Goal: Information Seeking & Learning: Learn about a topic

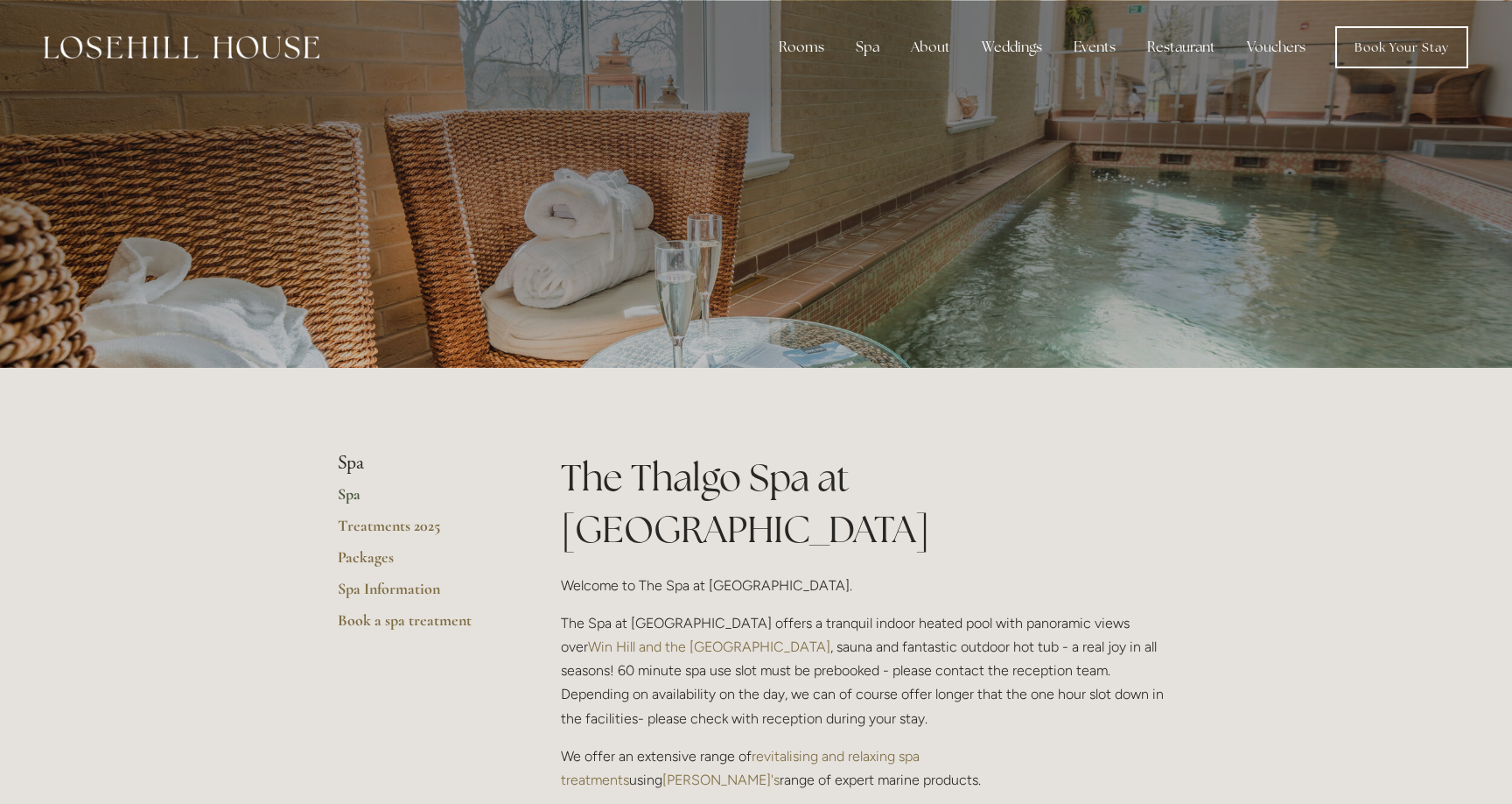
click at [299, 46] on img at bounding box center [181, 47] width 276 height 23
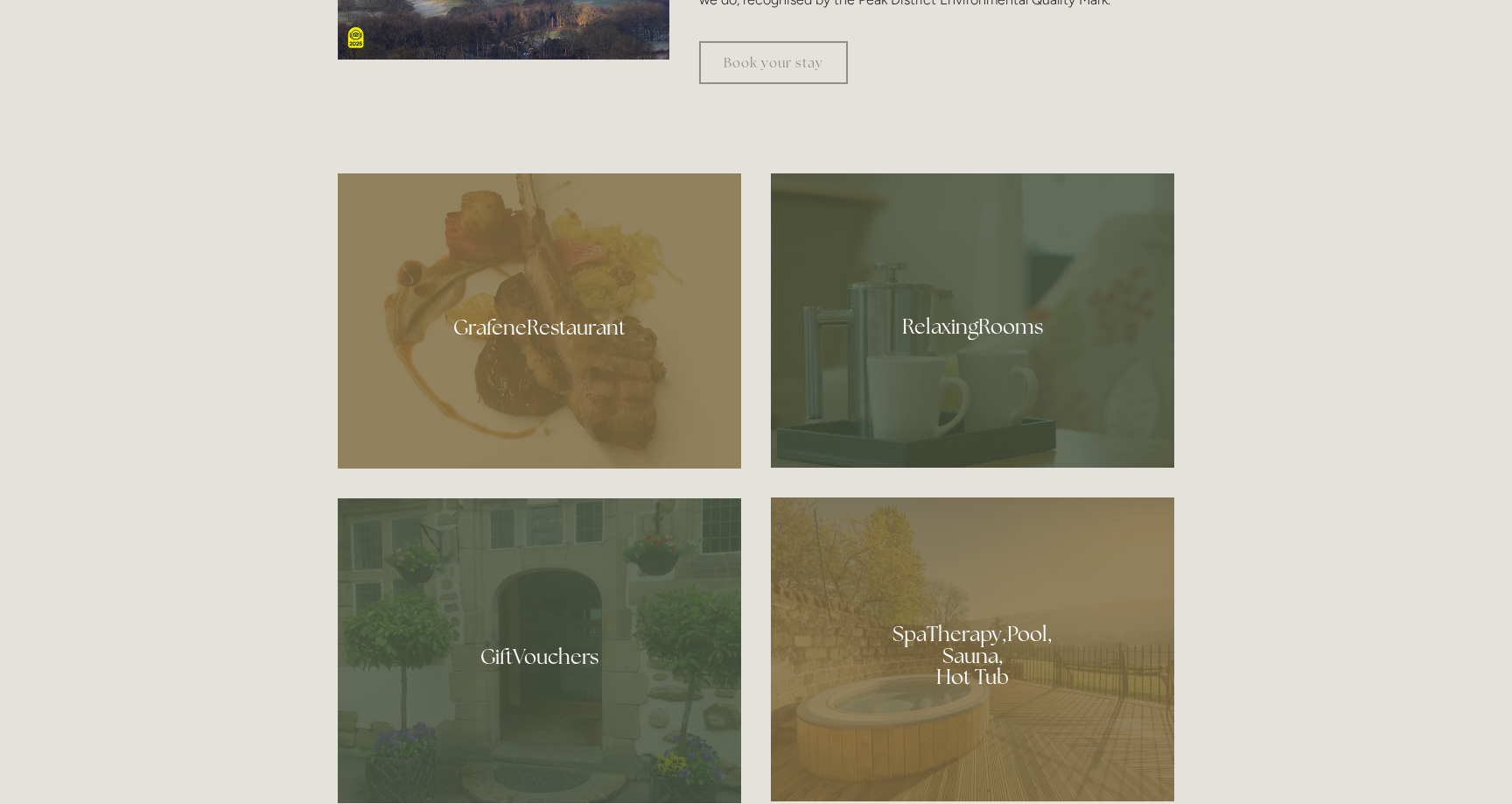
scroll to position [1092, 0]
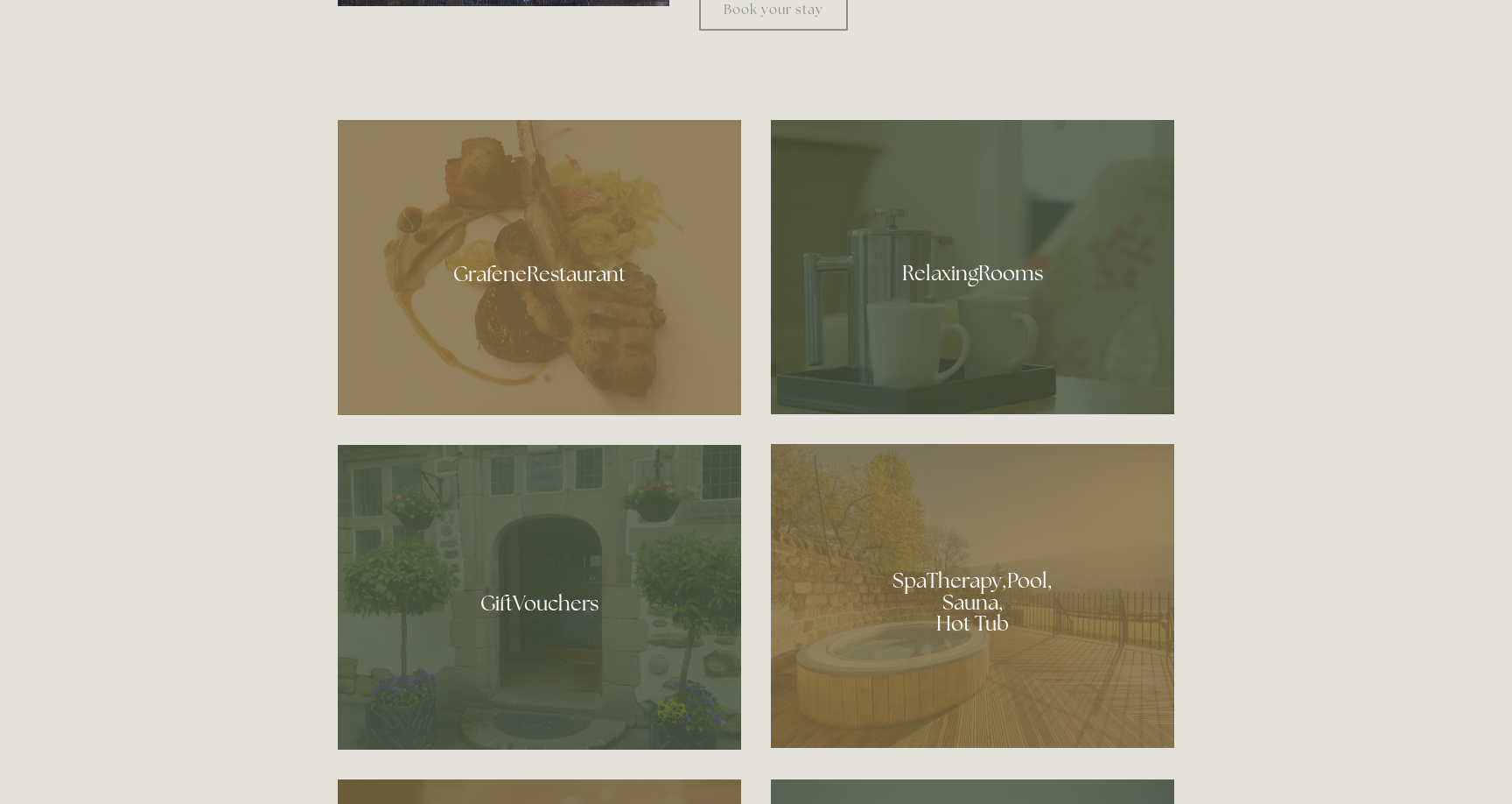
click at [660, 544] on div at bounding box center [539, 596] width 403 height 304
click at [911, 293] on div at bounding box center [973, 267] width 403 height 294
click at [912, 587] on div at bounding box center [973, 595] width 403 height 303
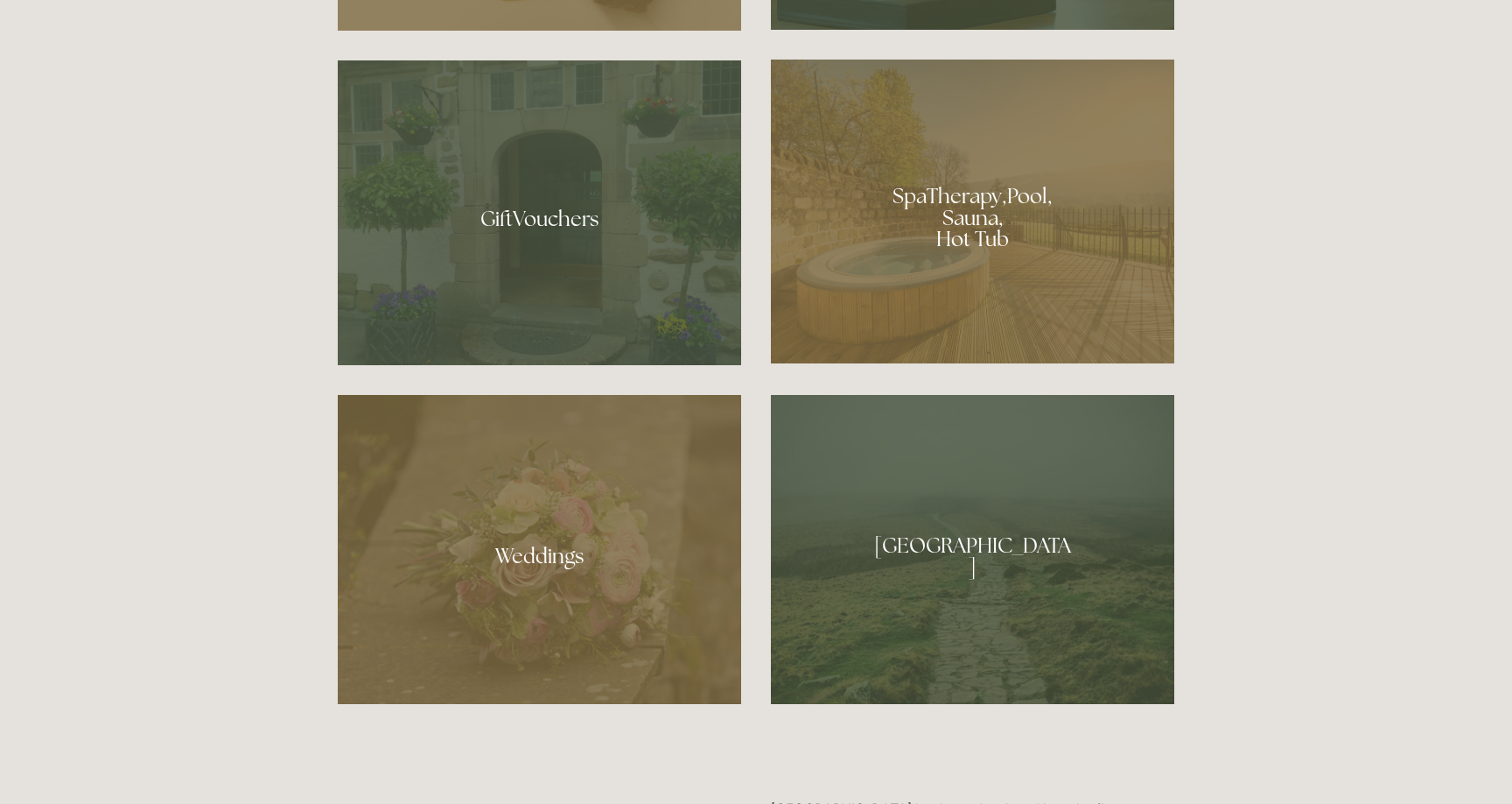
scroll to position [1488, 0]
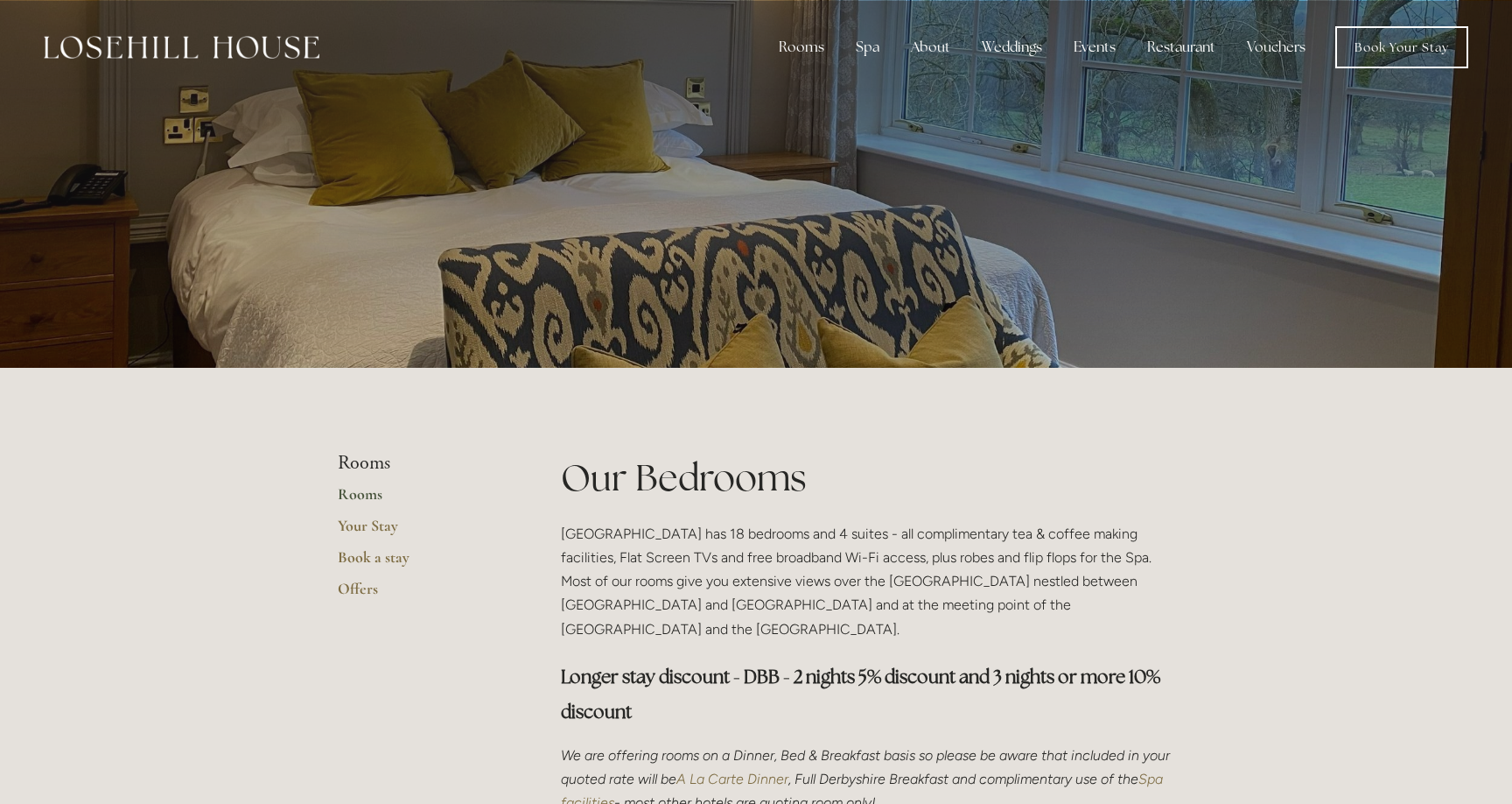
scroll to position [786, 0]
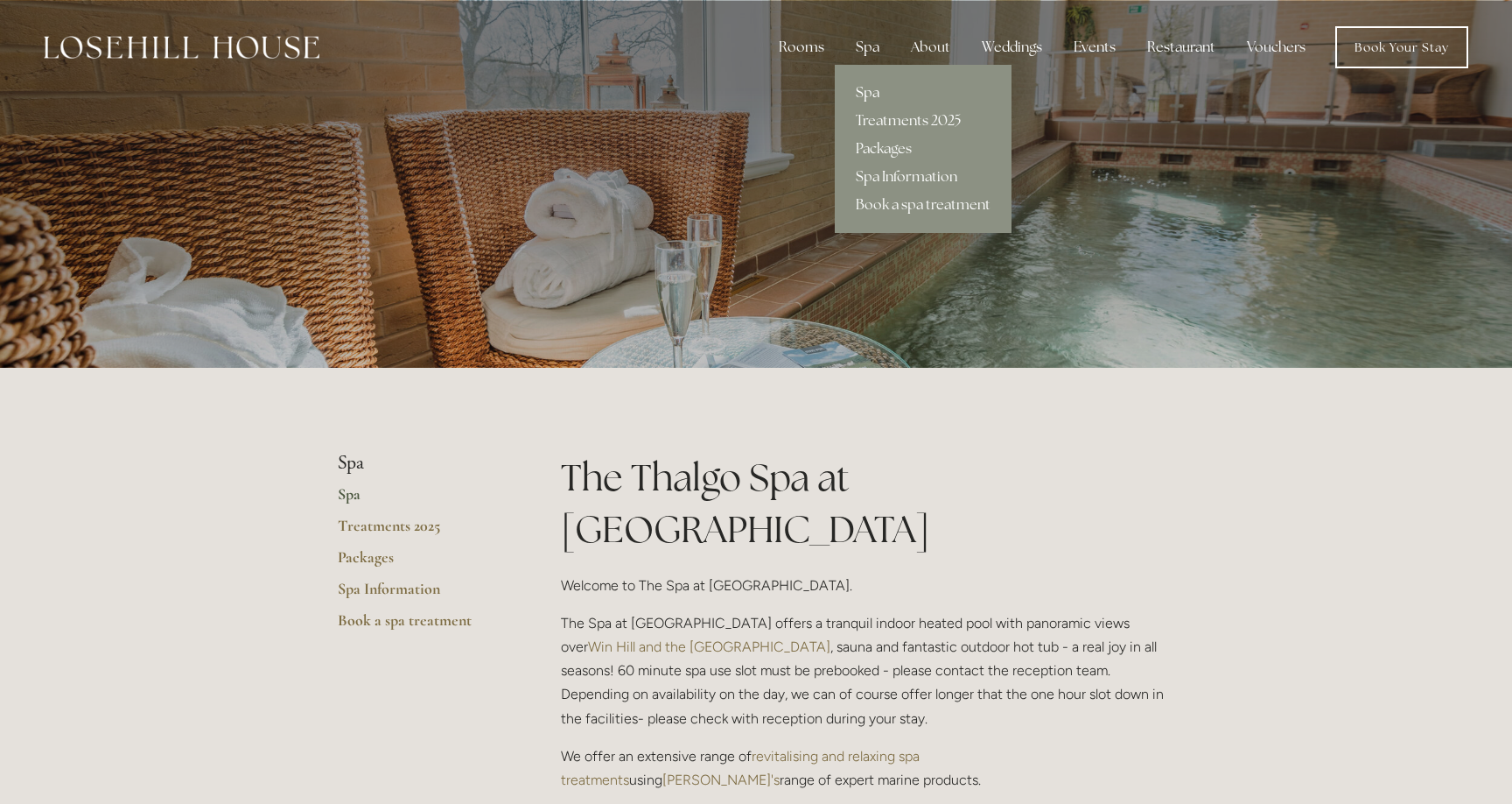
click at [873, 93] on link "Spa" at bounding box center [924, 93] width 177 height 28
click at [860, 49] on div "Spa" at bounding box center [868, 47] width 52 height 35
click at [898, 125] on link "Treatments 2025" at bounding box center [924, 121] width 177 height 28
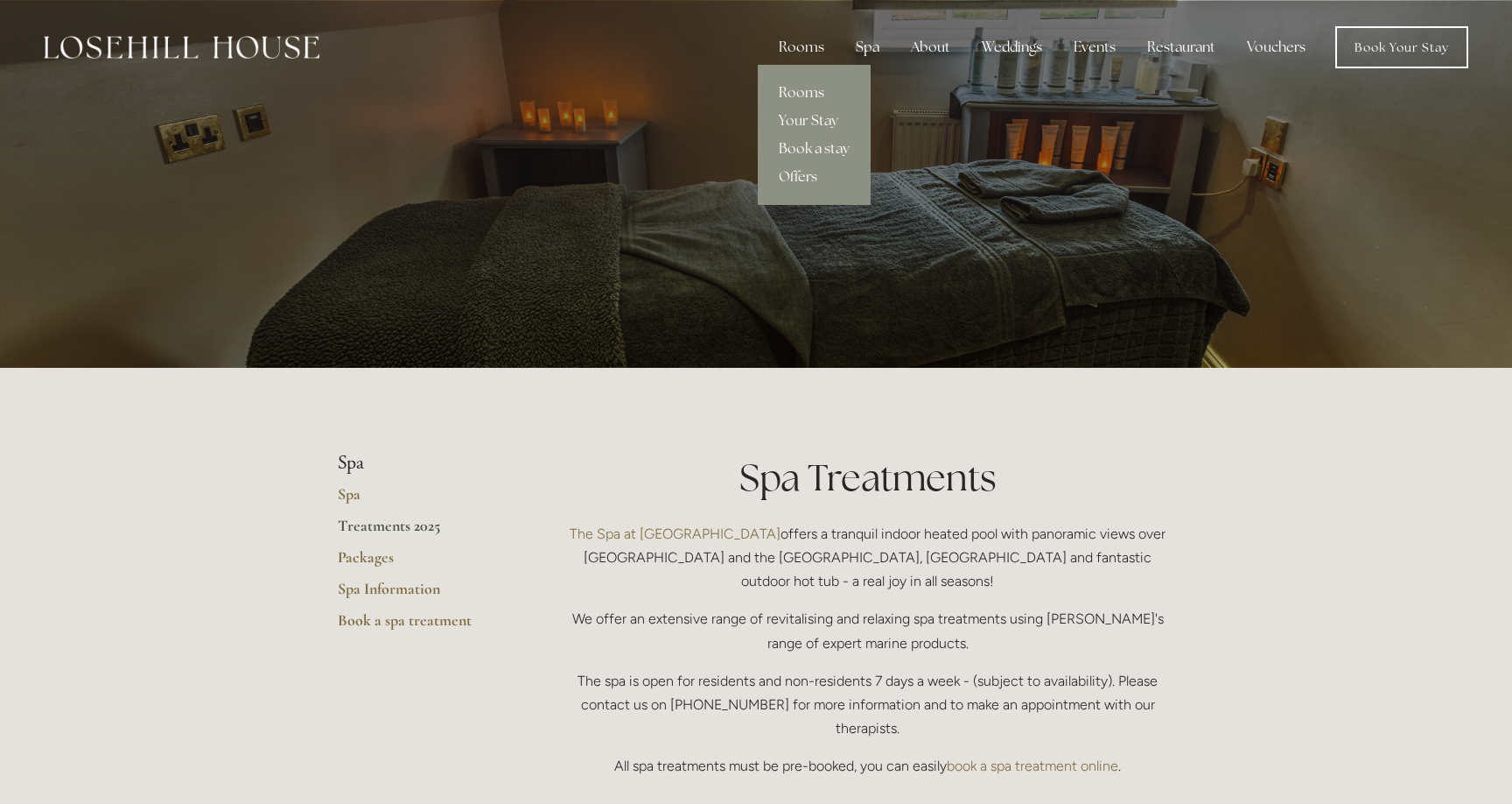
click at [813, 90] on link "Rooms" at bounding box center [814, 93] width 113 height 28
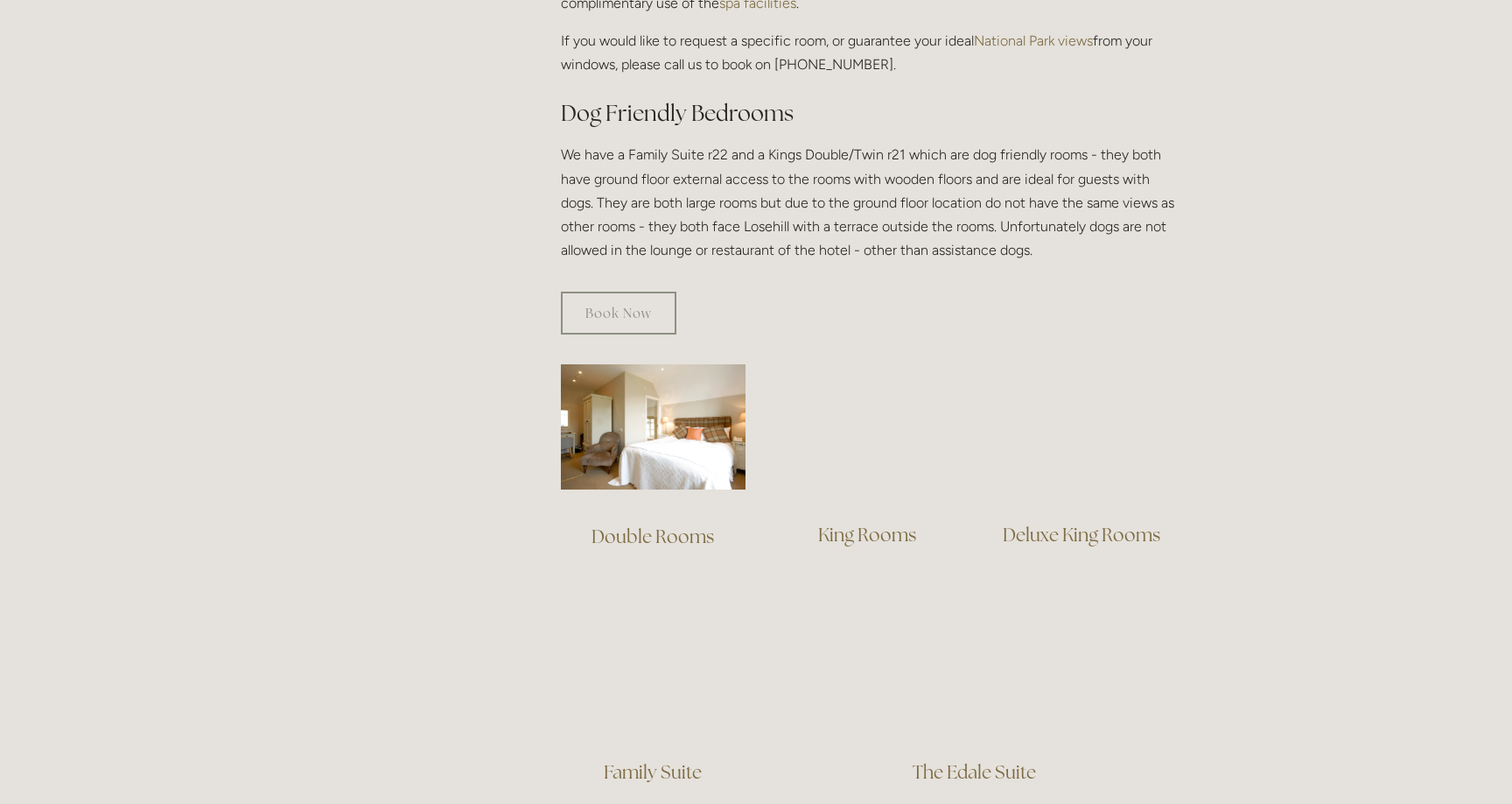
scroll to position [858, 0]
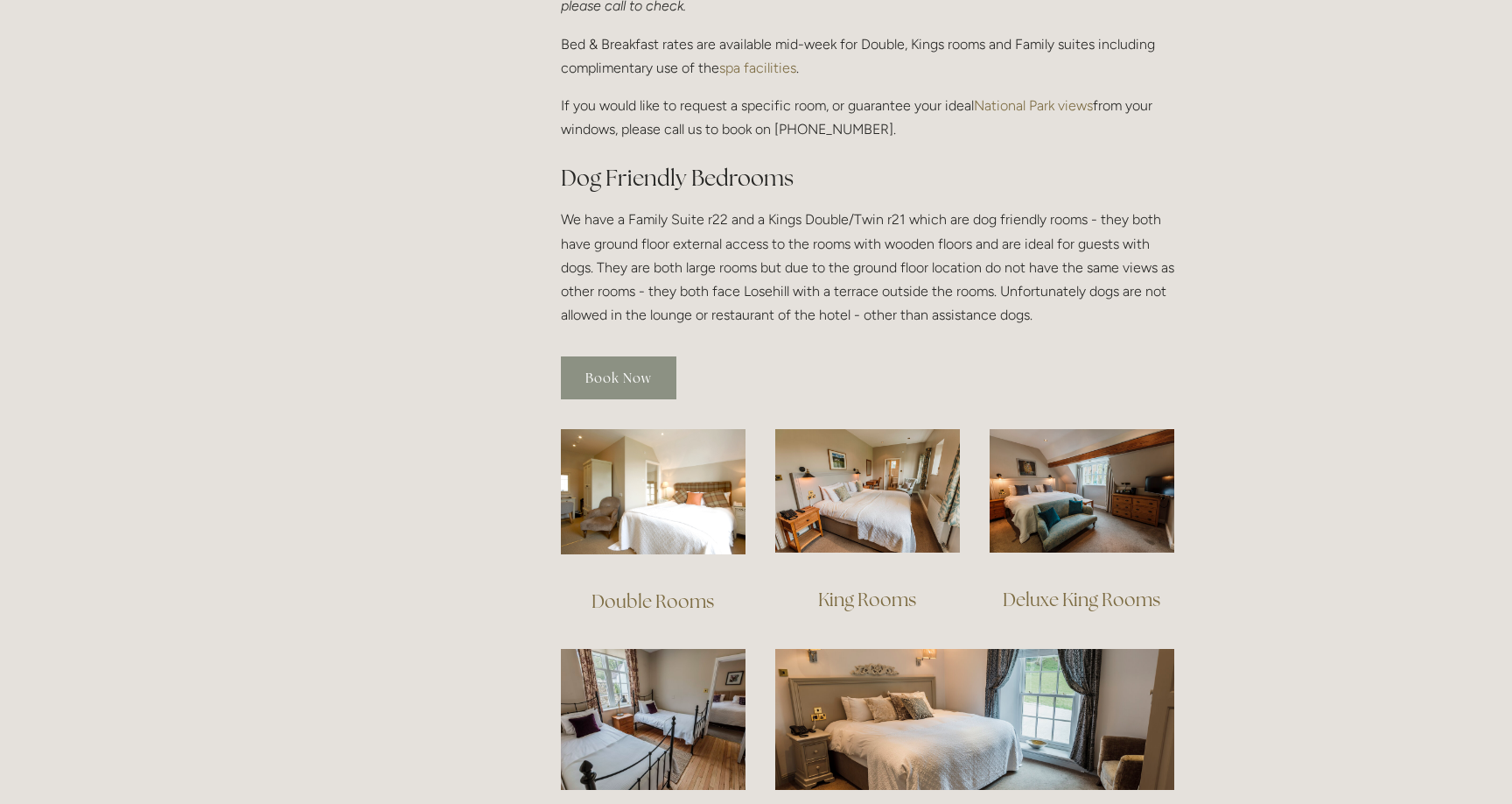
click at [651, 360] on link "Book Now" at bounding box center [619, 377] width 116 height 43
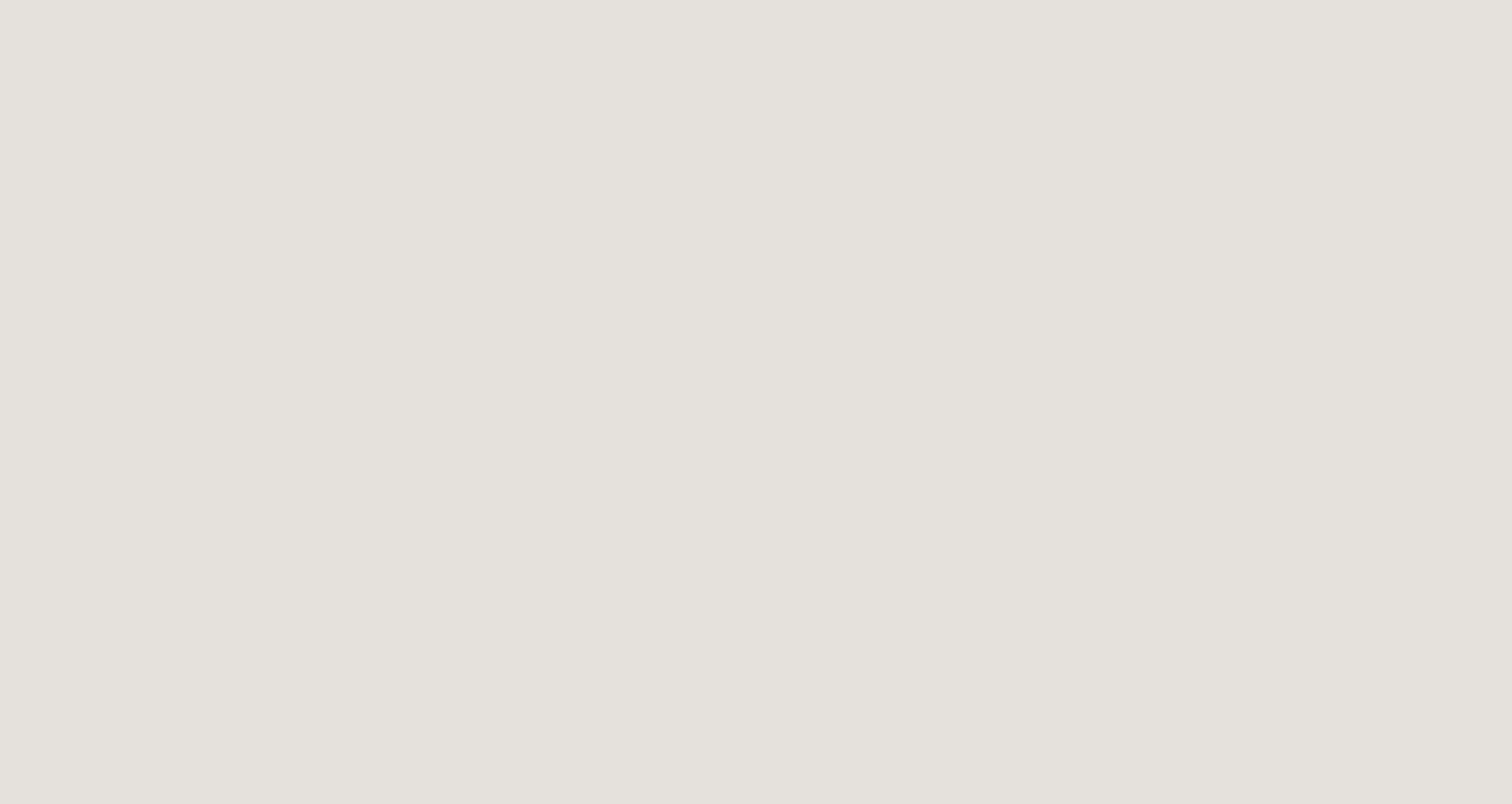
scroll to position [4, 0]
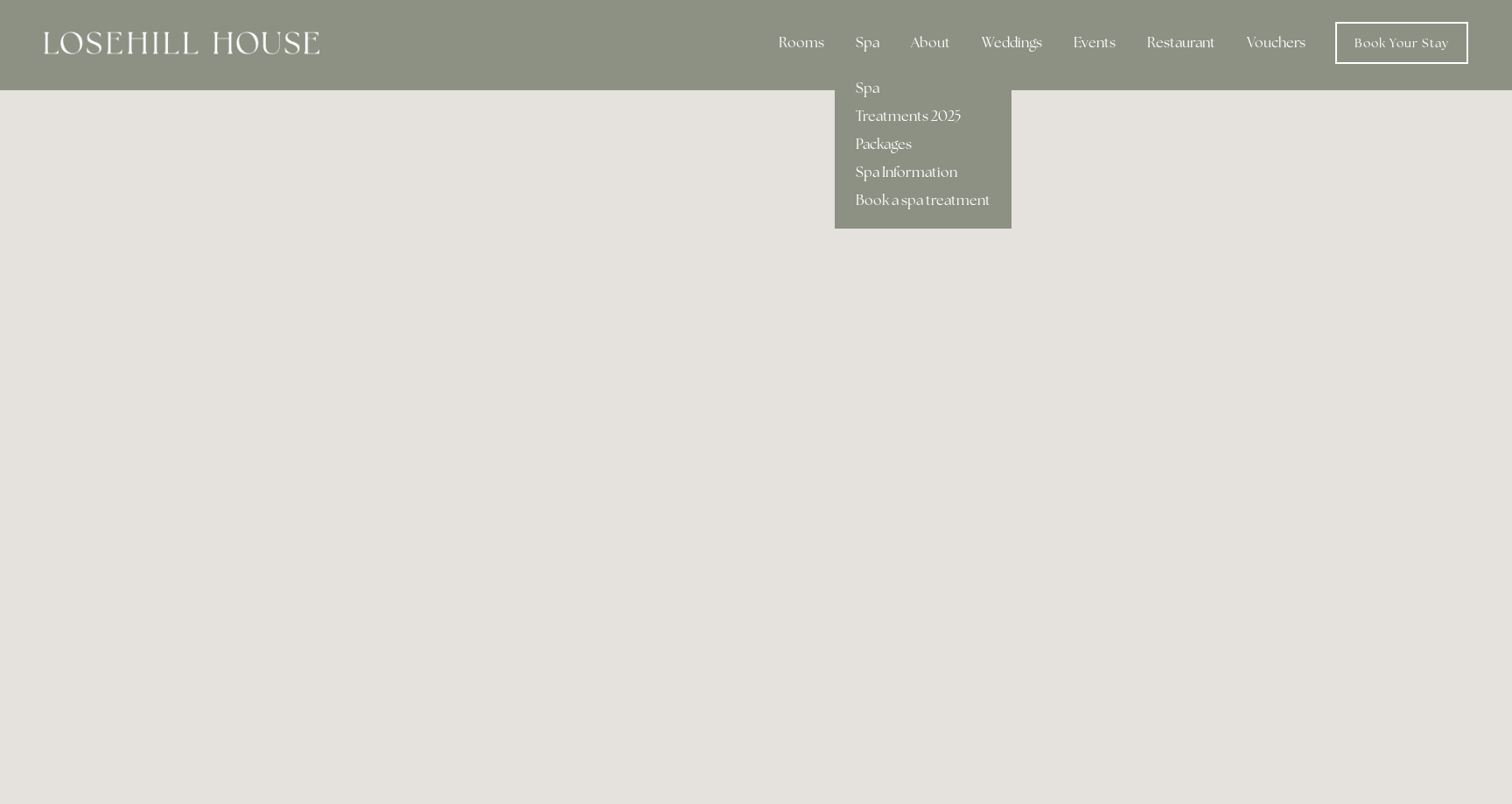
click at [904, 174] on link "Spa Information" at bounding box center [924, 173] width 177 height 28
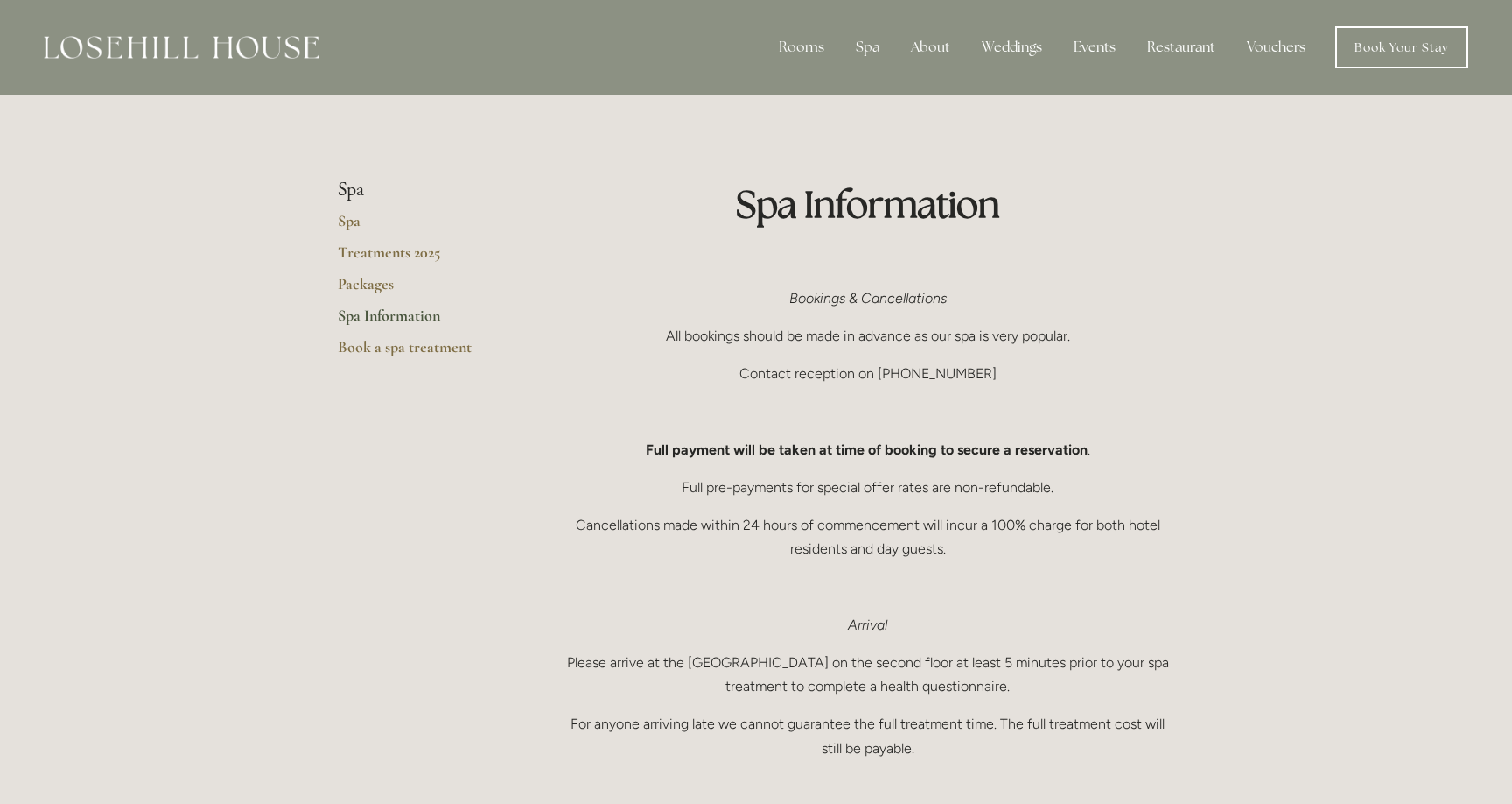
click at [259, 55] on img at bounding box center [181, 47] width 276 height 23
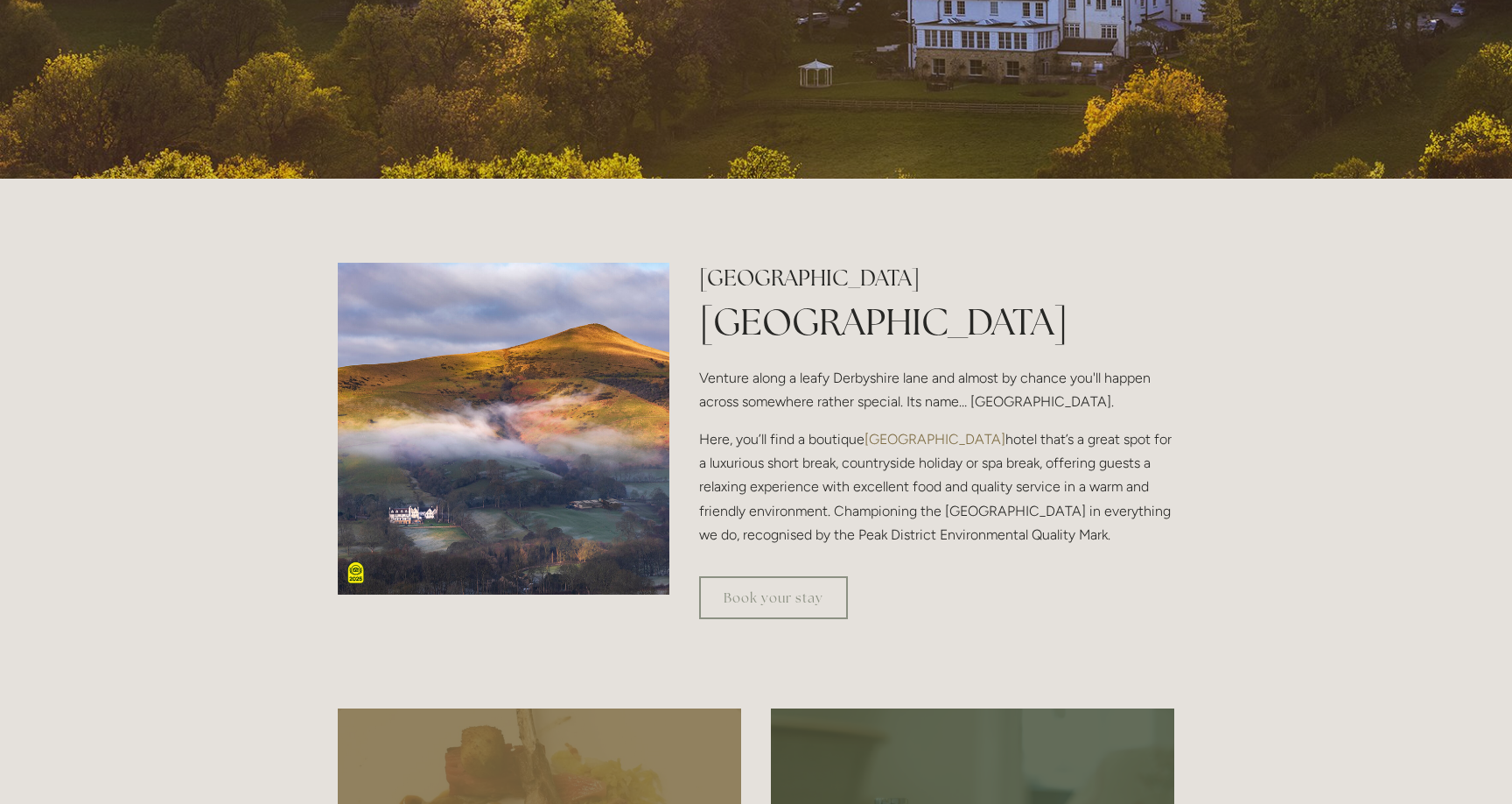
click at [721, 430] on p "Here, you’ll find a boutique Peak District hotel that’s a great spot for a luxu…" at bounding box center [937, 487] width 475 height 119
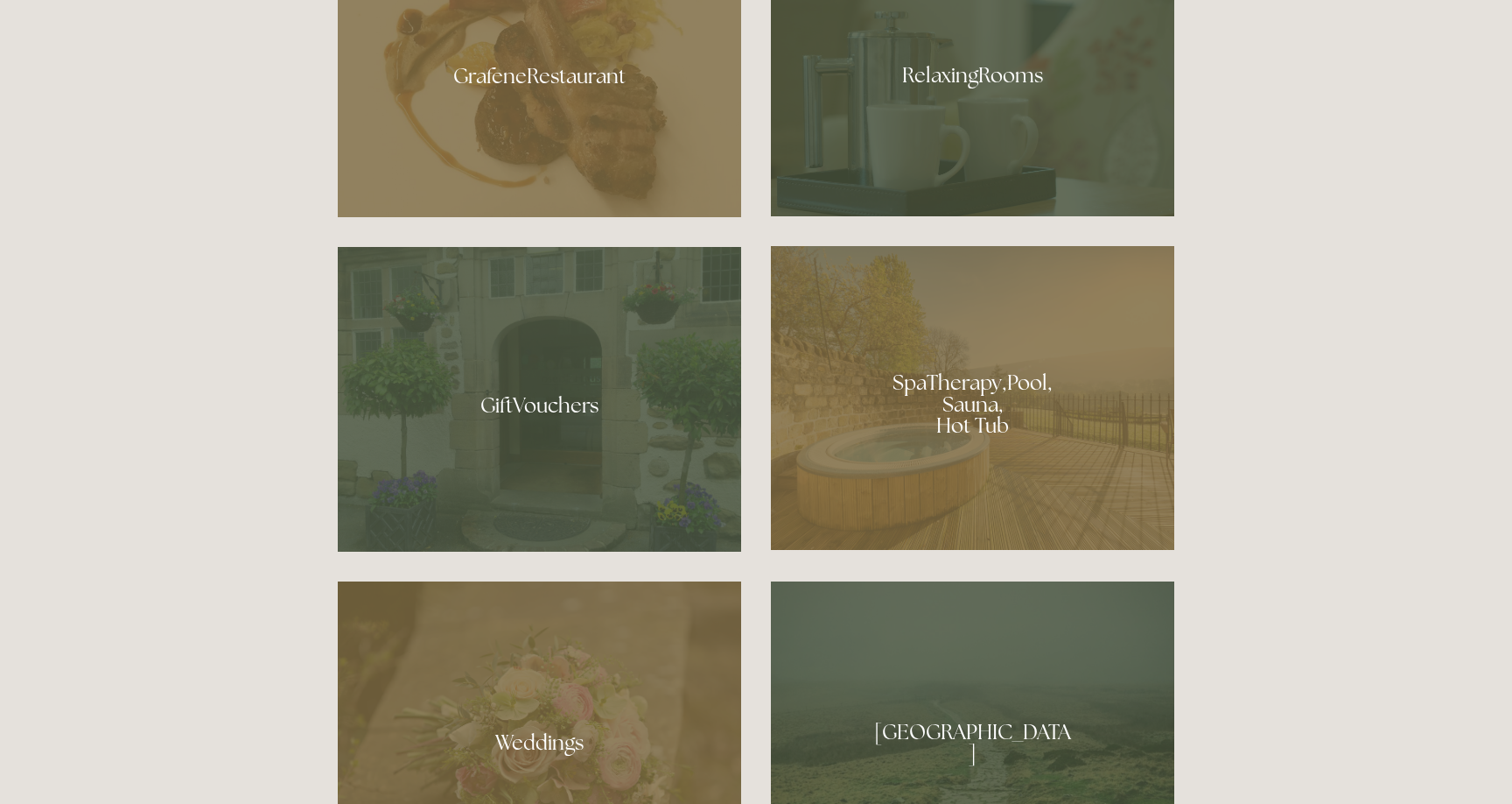
click at [944, 360] on div at bounding box center [973, 398] width 403 height 303
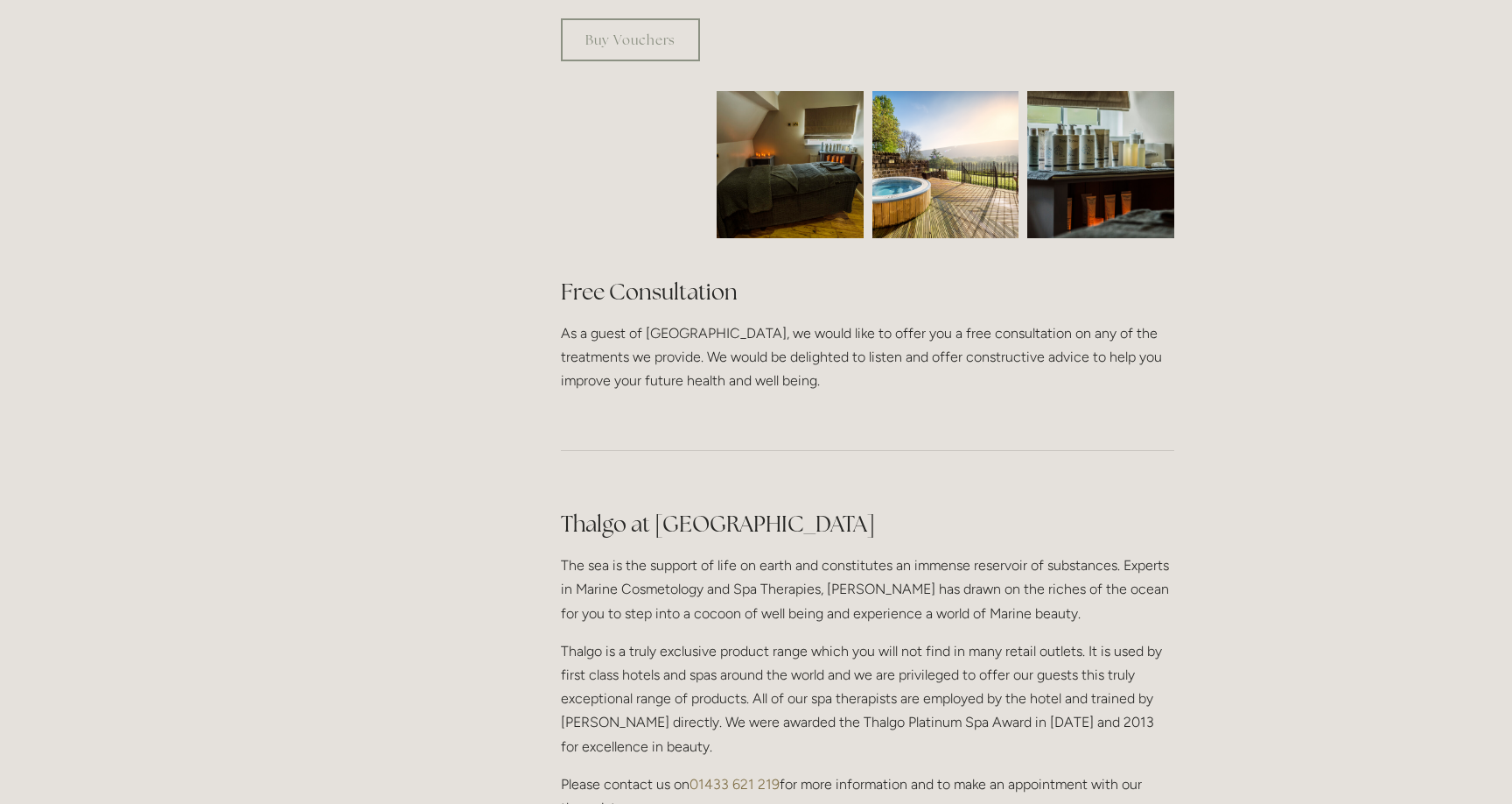
scroll to position [1091, 0]
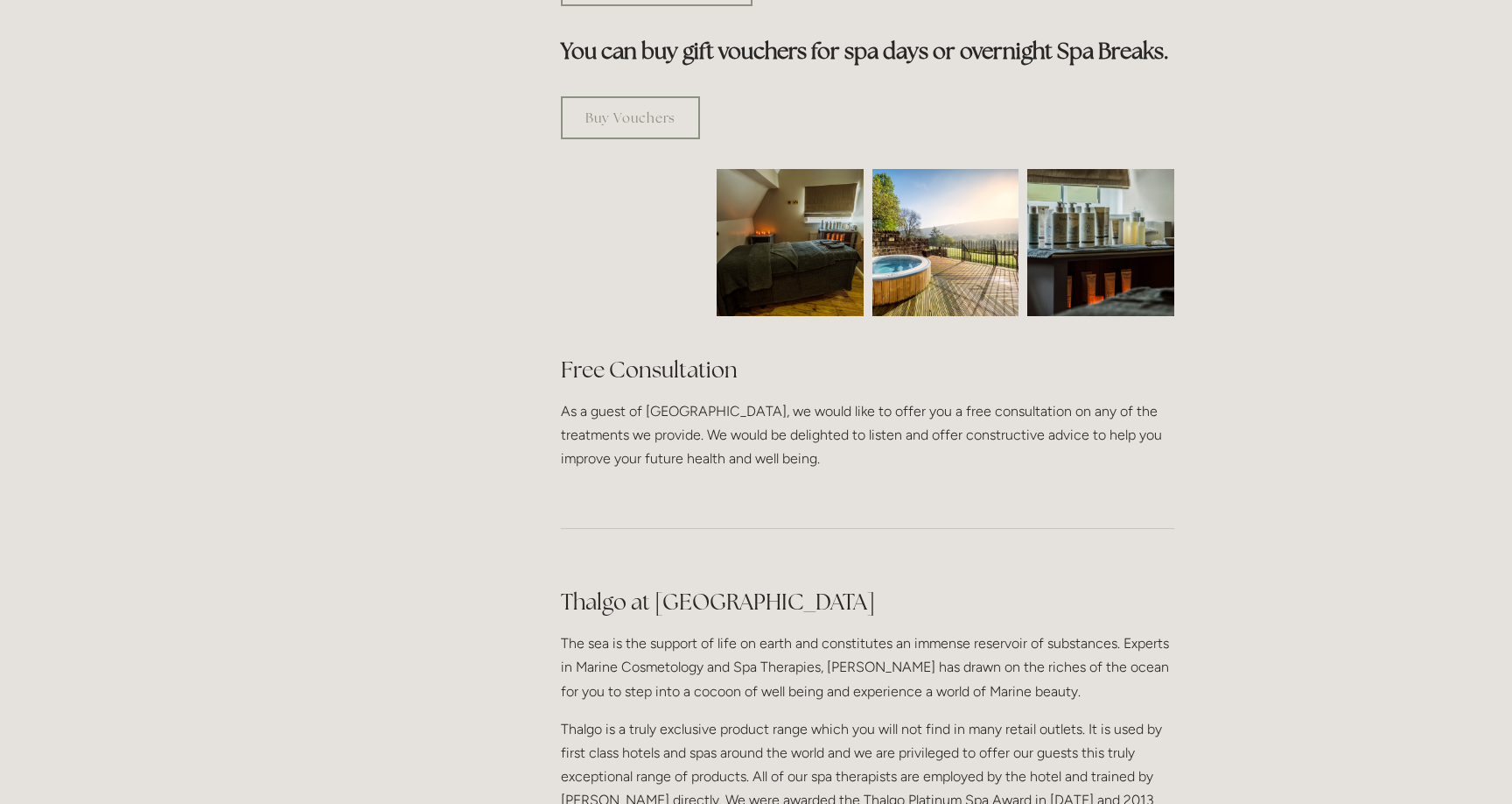
click at [902, 196] on img at bounding box center [946, 243] width 147 height 147
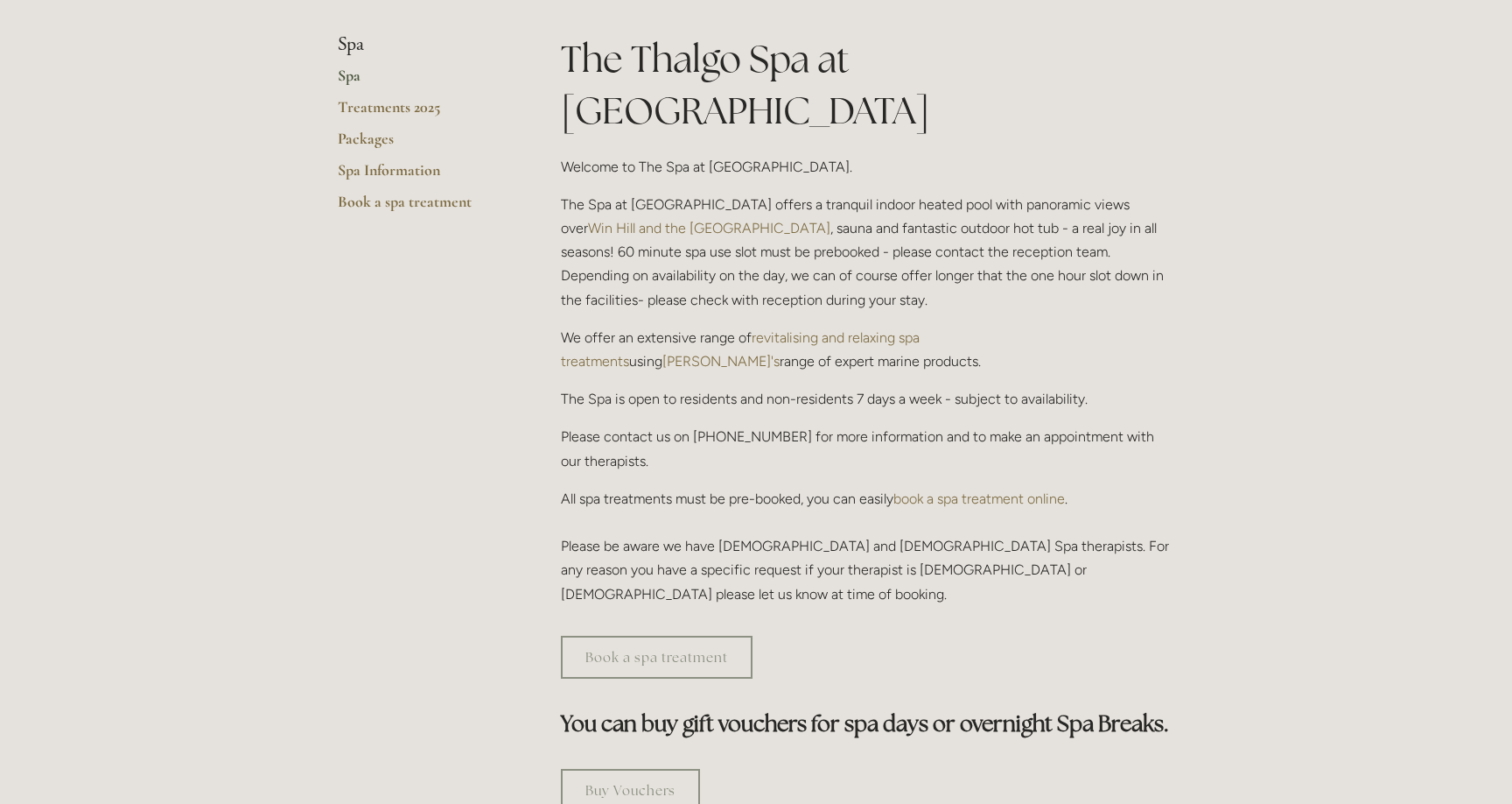
scroll to position [0, 0]
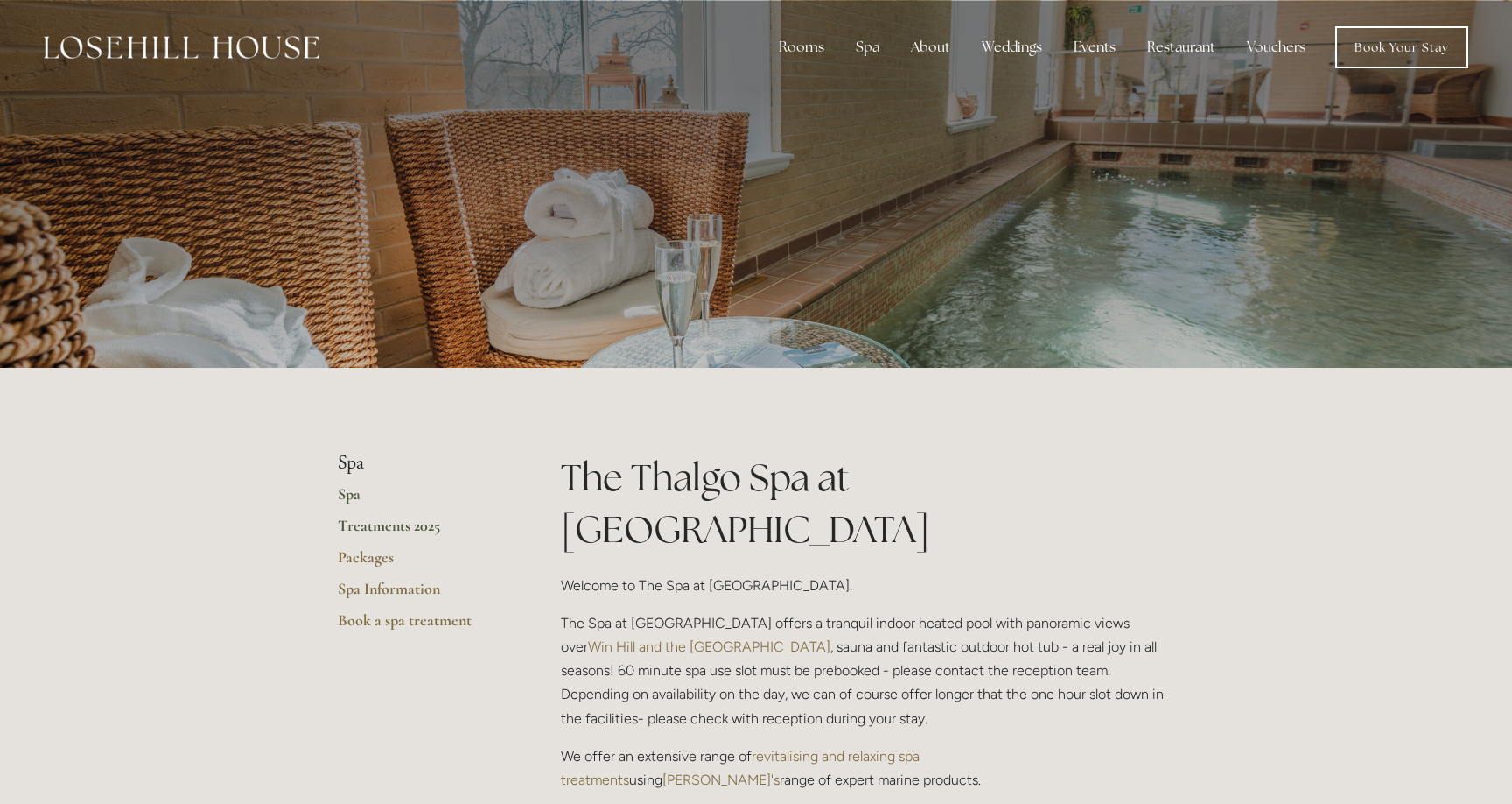
click at [382, 531] on link "Treatments 2025" at bounding box center [421, 531] width 167 height 32
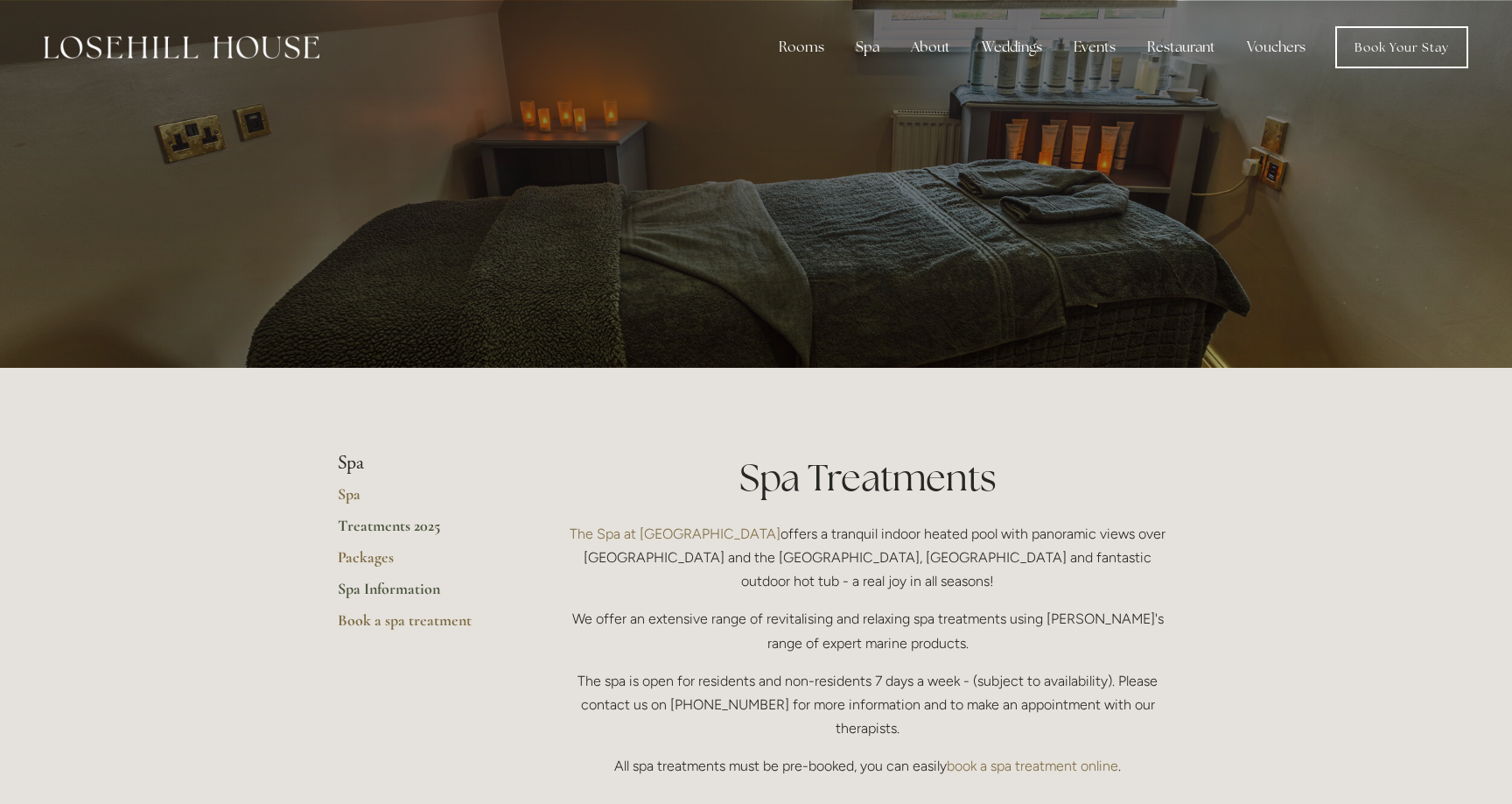
click at [398, 594] on link "Spa Information" at bounding box center [421, 594] width 167 height 32
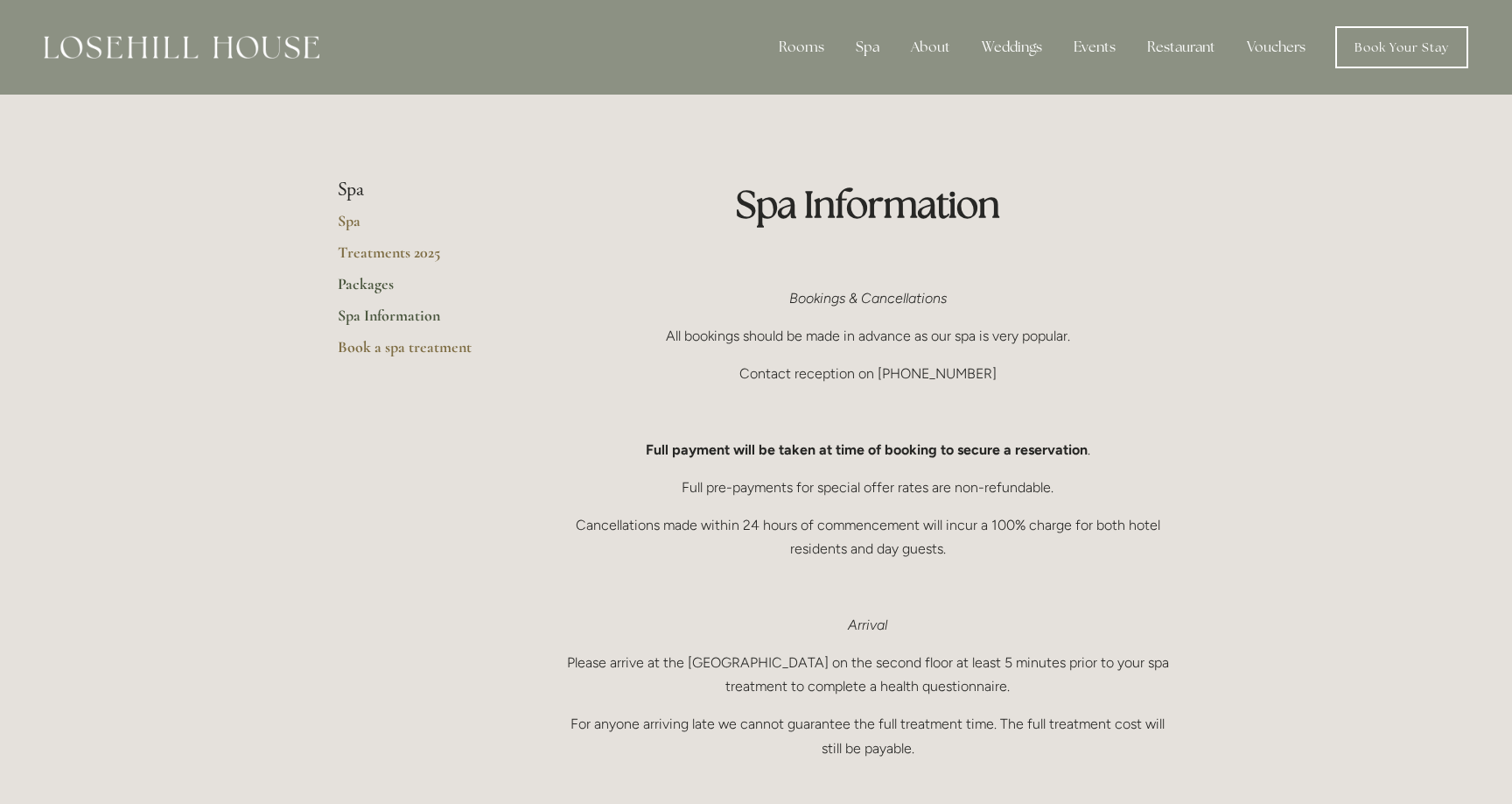
click at [387, 293] on link "Packages" at bounding box center [421, 290] width 167 height 32
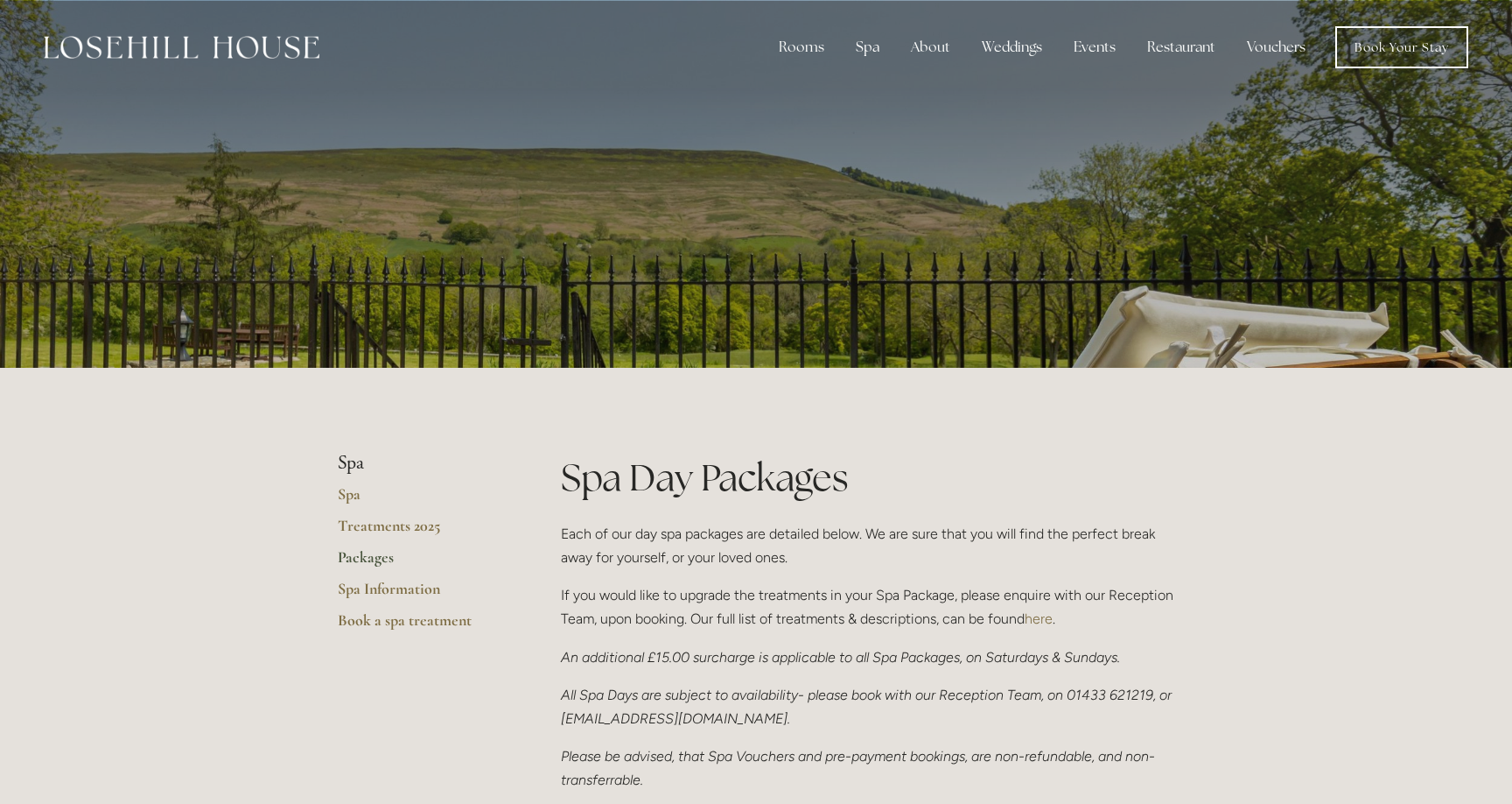
scroll to position [786, 0]
